Goal: Transaction & Acquisition: Obtain resource

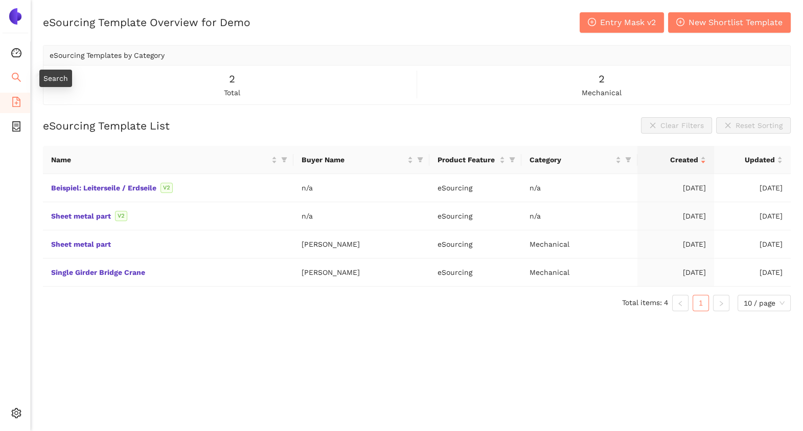
click at [11, 80] on icon "search" at bounding box center [16, 77] width 10 height 10
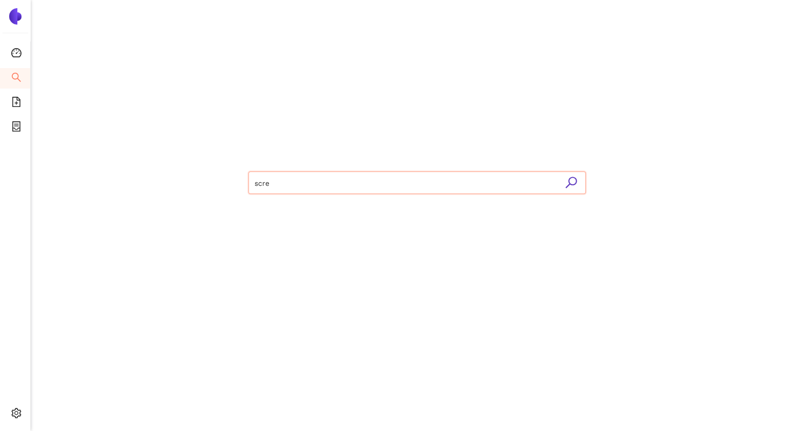
type input "screw"
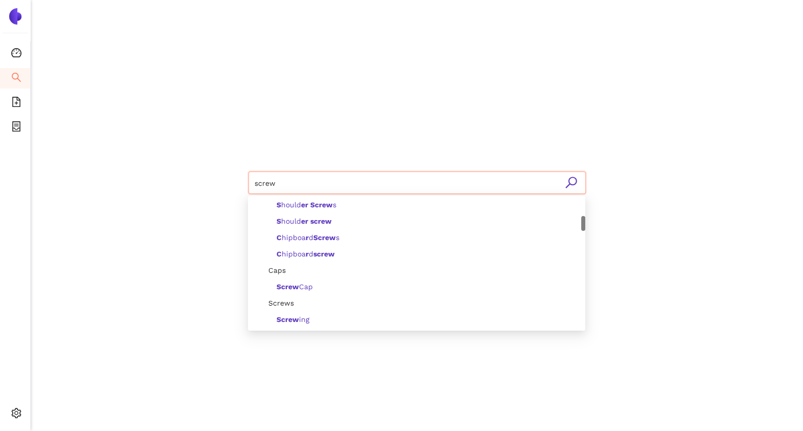
scroll to position [190, 0]
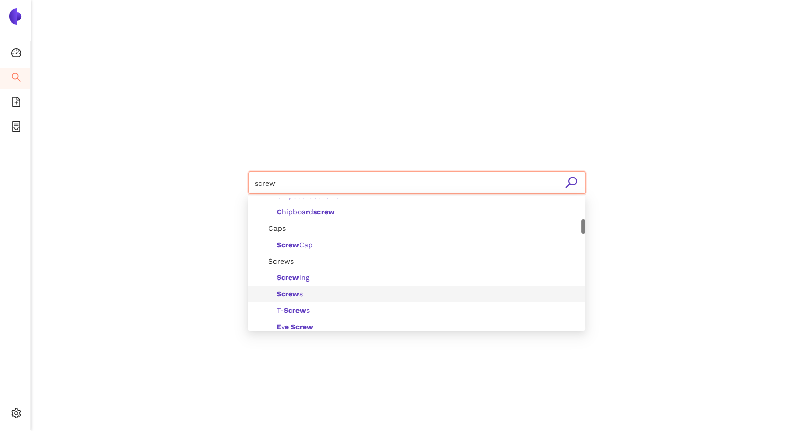
click at [298, 290] on b "Screw" at bounding box center [288, 293] width 23 height 8
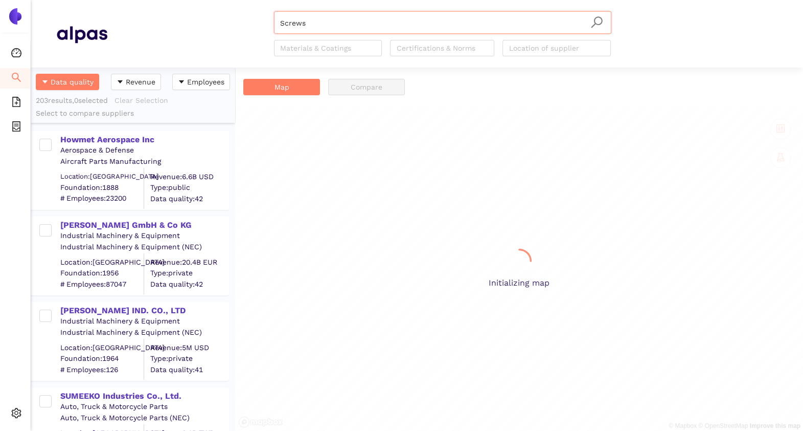
scroll to position [353, 194]
click at [125, 138] on div "Howmet Aerospace Inc" at bounding box center [144, 139] width 168 height 11
click at [125, 135] on div "Howmet Aerospace Inc" at bounding box center [144, 139] width 168 height 11
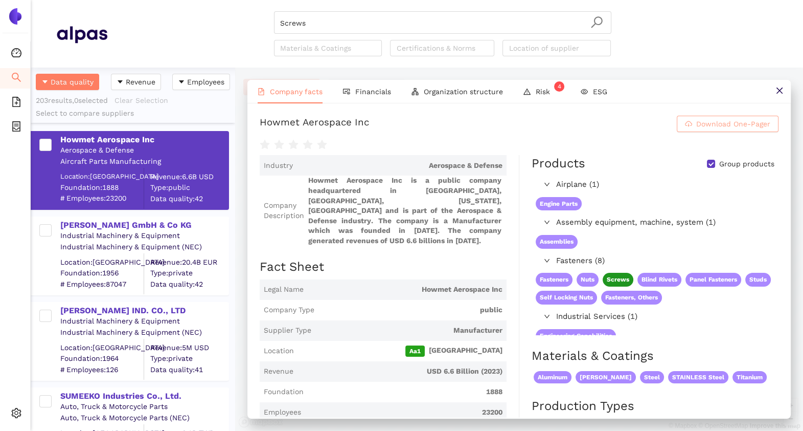
click at [697, 129] on span "Download One-Pager" at bounding box center [734, 123] width 74 height 11
click at [780, 87] on icon "close" at bounding box center [780, 90] width 8 height 8
